Goal: Information Seeking & Learning: Learn about a topic

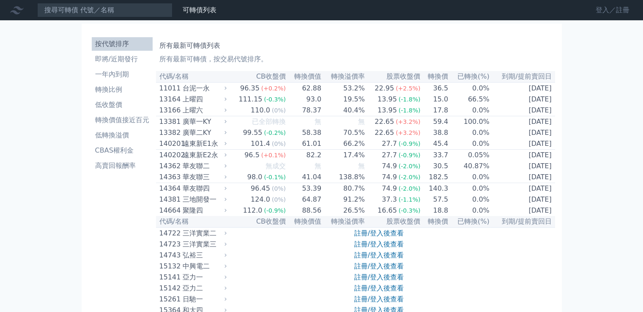
click at [616, 6] on link "登入／註冊" at bounding box center [612, 10] width 47 height 14
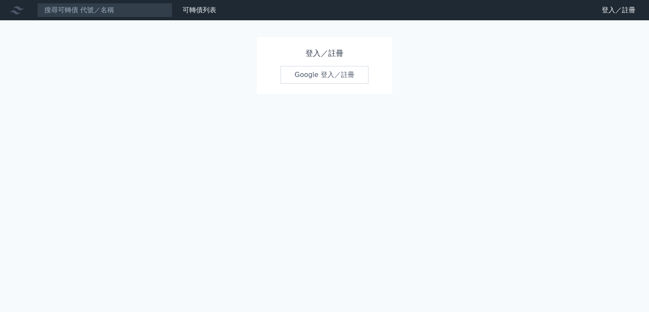
click at [322, 80] on link "Google 登入／註冊" at bounding box center [325, 75] width 88 height 18
click at [328, 74] on link "Google 登入／註冊" at bounding box center [325, 75] width 88 height 18
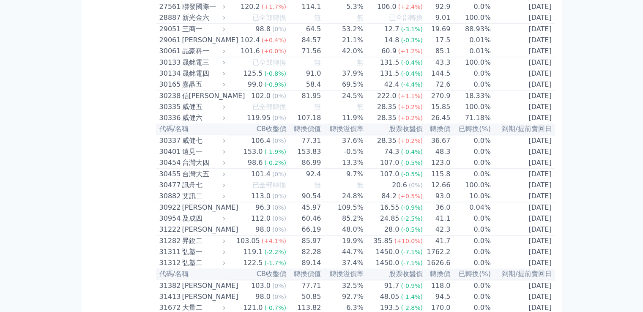
scroll to position [4964, 0]
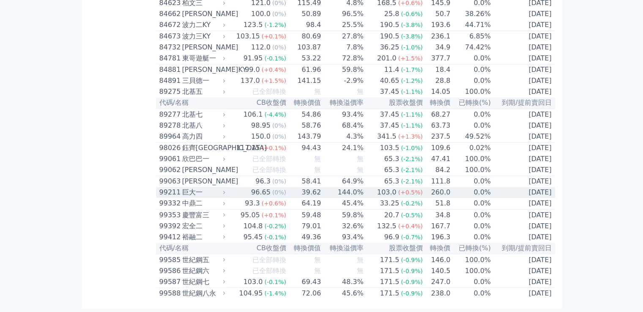
click at [187, 187] on div "巨大一" at bounding box center [202, 192] width 41 height 10
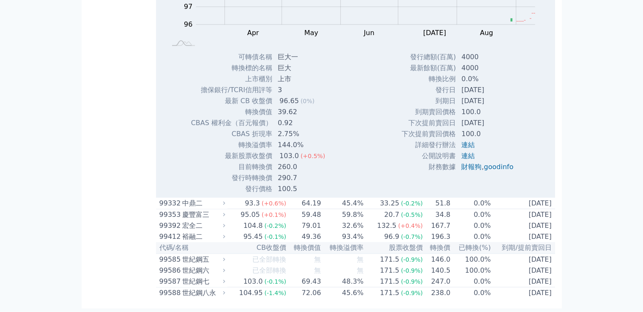
scroll to position [5049, 0]
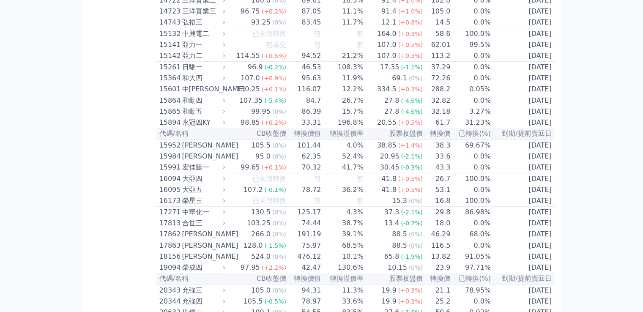
scroll to position [254, 0]
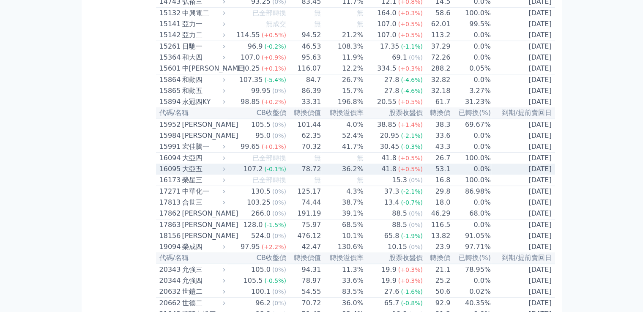
click at [188, 174] on div "大亞五" at bounding box center [202, 169] width 41 height 10
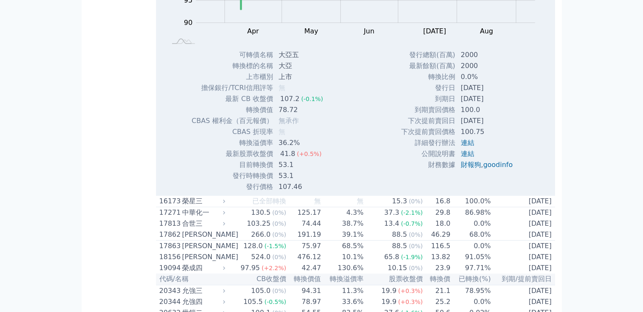
scroll to position [380, 0]
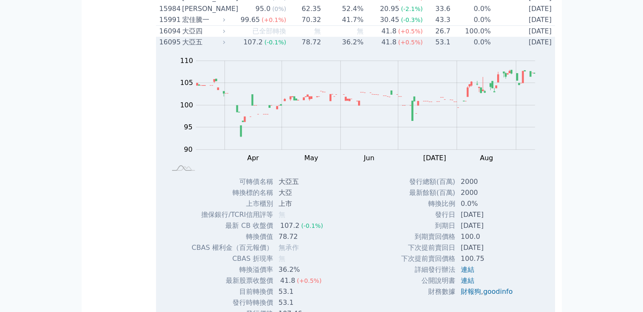
click at [168, 47] on div "16095" at bounding box center [169, 42] width 21 height 10
